Goal: Task Accomplishment & Management: Manage account settings

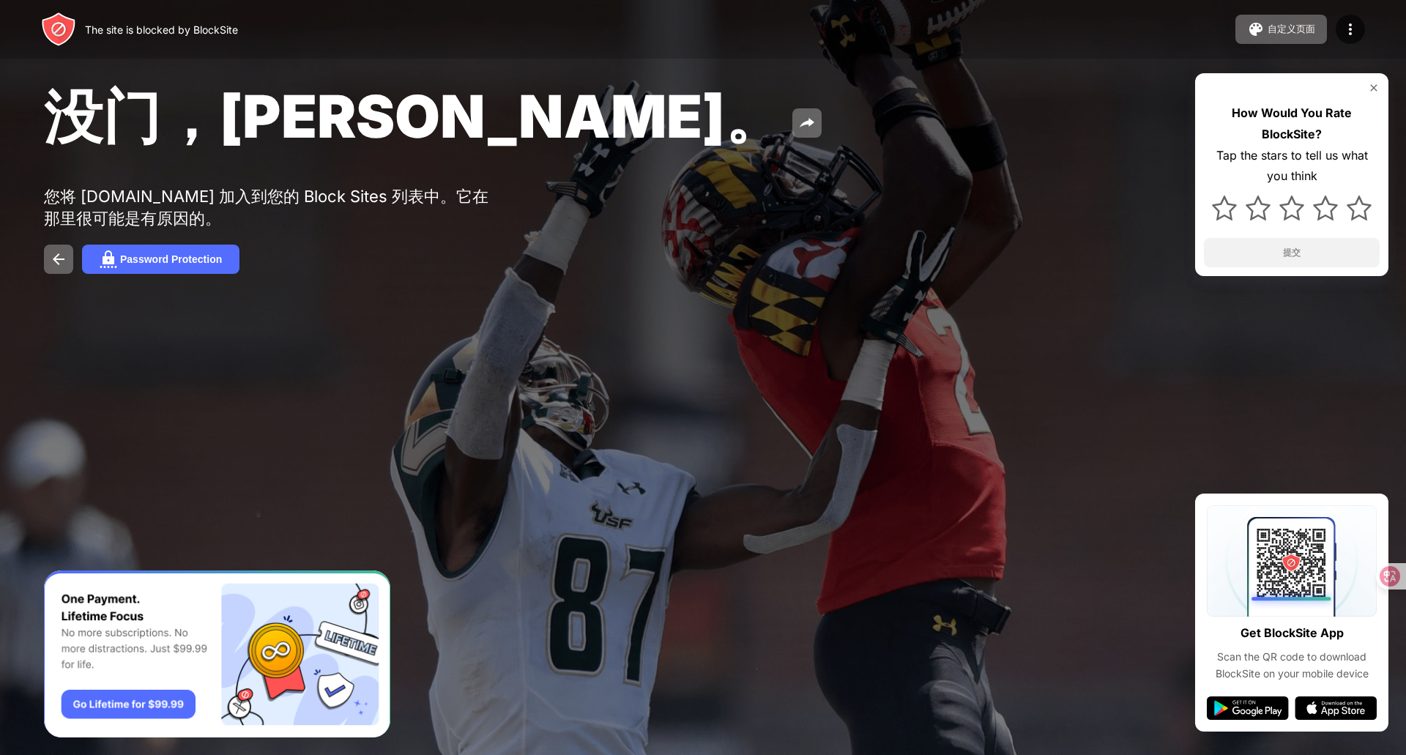
drag, startPoint x: 840, startPoint y: 198, endPoint x: 985, endPoint y: 81, distance: 185.9
click at [840, 198] on div "没门，Jose。 您将 bilibili.com 加入到您的 Block Sites 列表中。它在那里很可能是有原因的。 Password Protectio…" at bounding box center [703, 176] width 1406 height 353
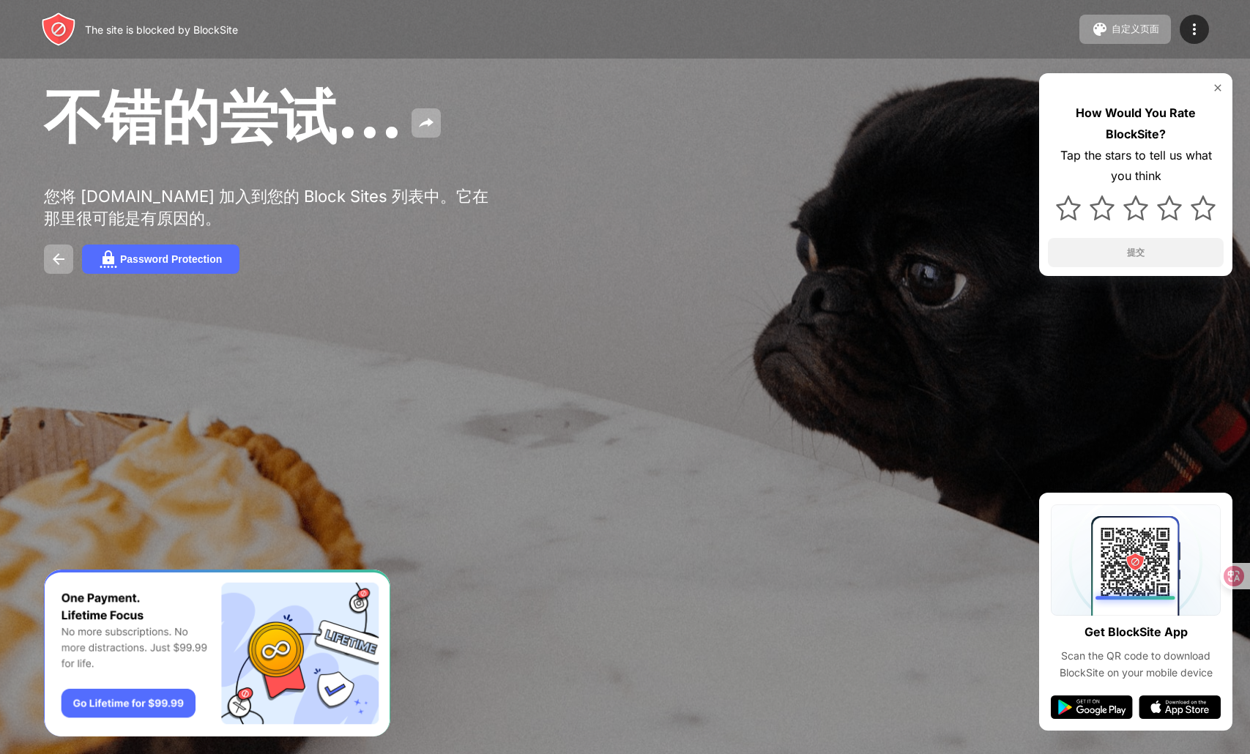
click at [1218, 94] on div "How Would You Rate BlockSite? Tap the stars to tell us what you think 提交" at bounding box center [1135, 174] width 193 height 203
click at [1218, 87] on img at bounding box center [1218, 88] width 12 height 12
